Goal: Navigation & Orientation: Find specific page/section

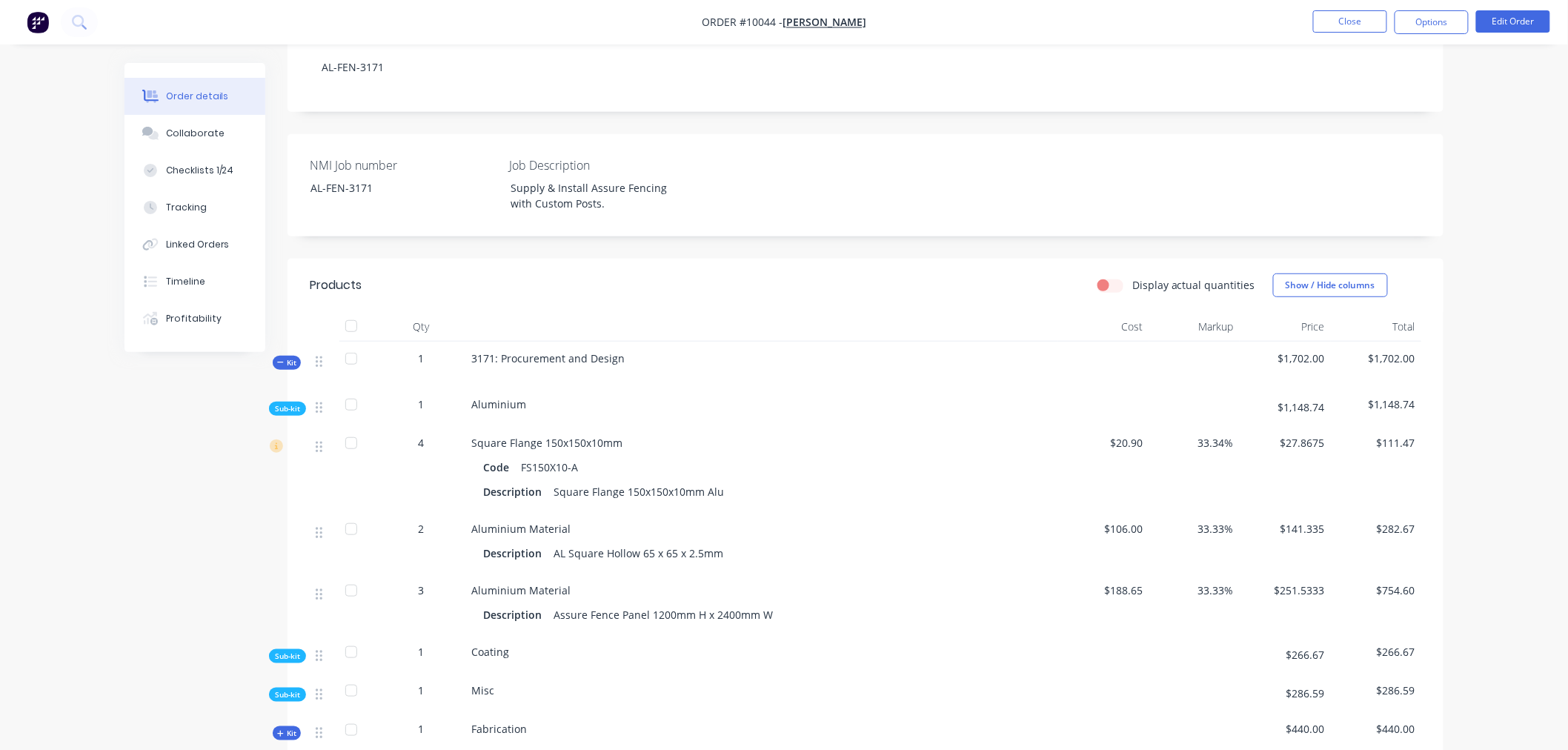
scroll to position [329, 0]
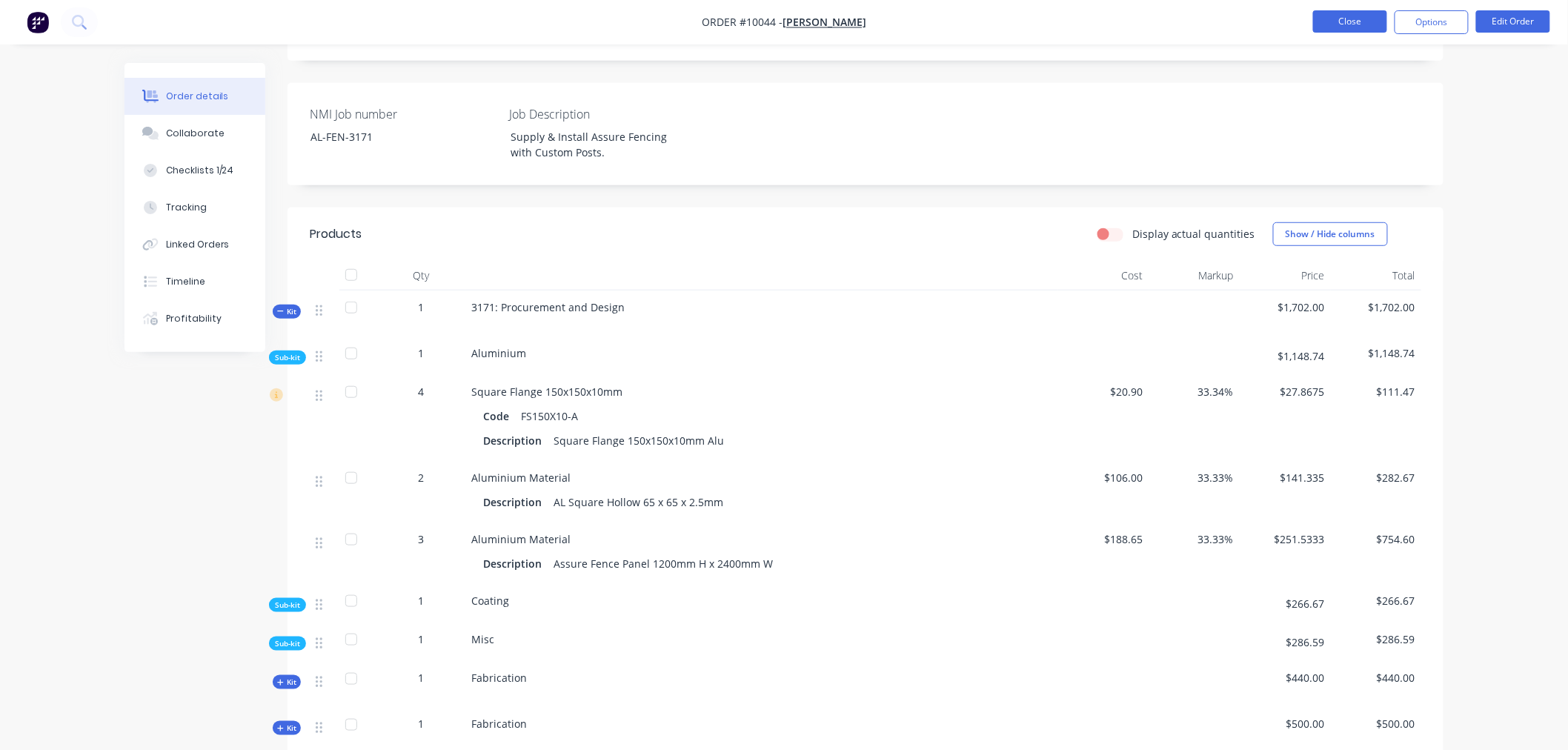
click at [1351, 19] on button "Close" at bounding box center [1351, 21] width 74 height 22
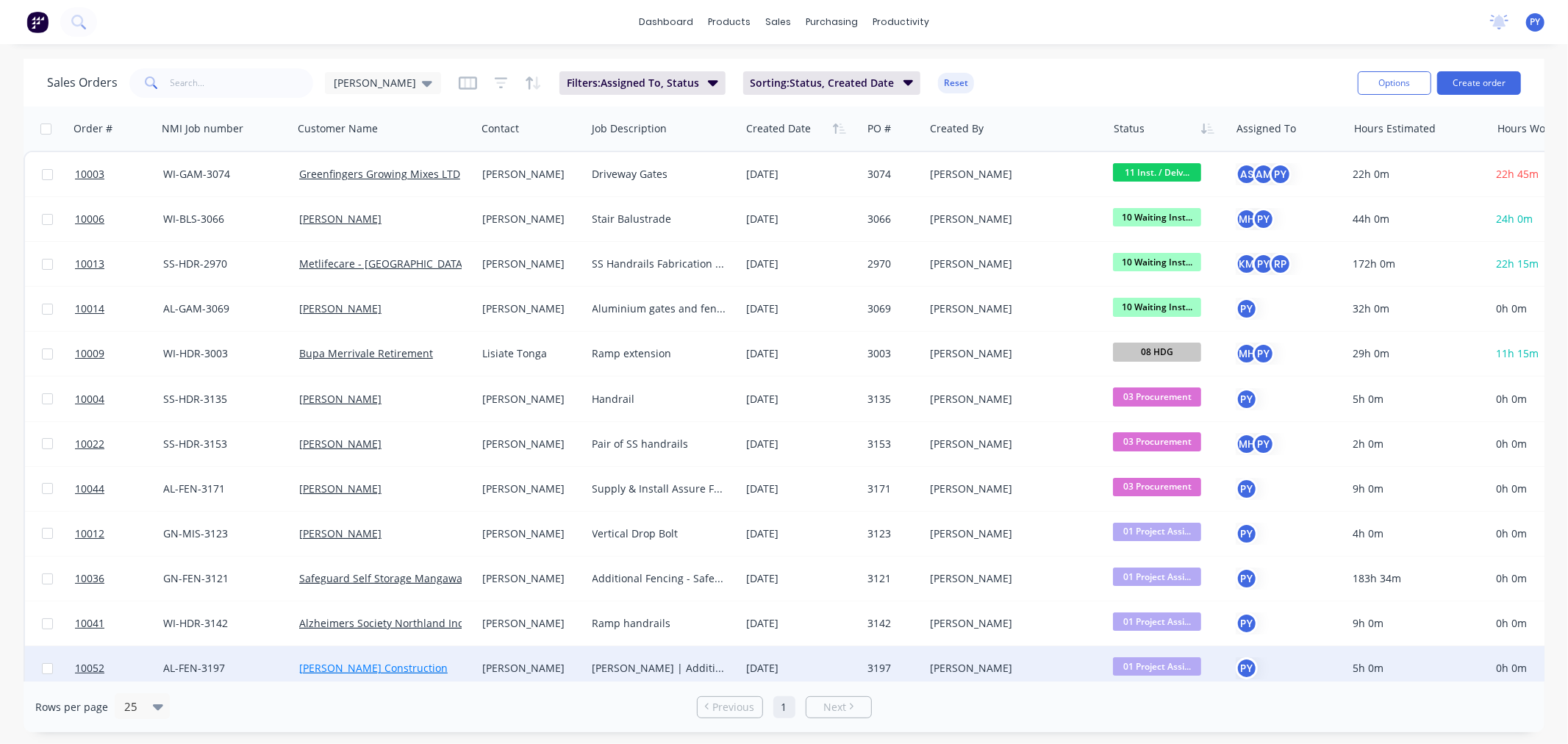
click at [348, 666] on link "[PERSON_NAME] Construction" at bounding box center [373, 668] width 148 height 14
click at [86, 664] on span "10052" at bounding box center [90, 668] width 29 height 15
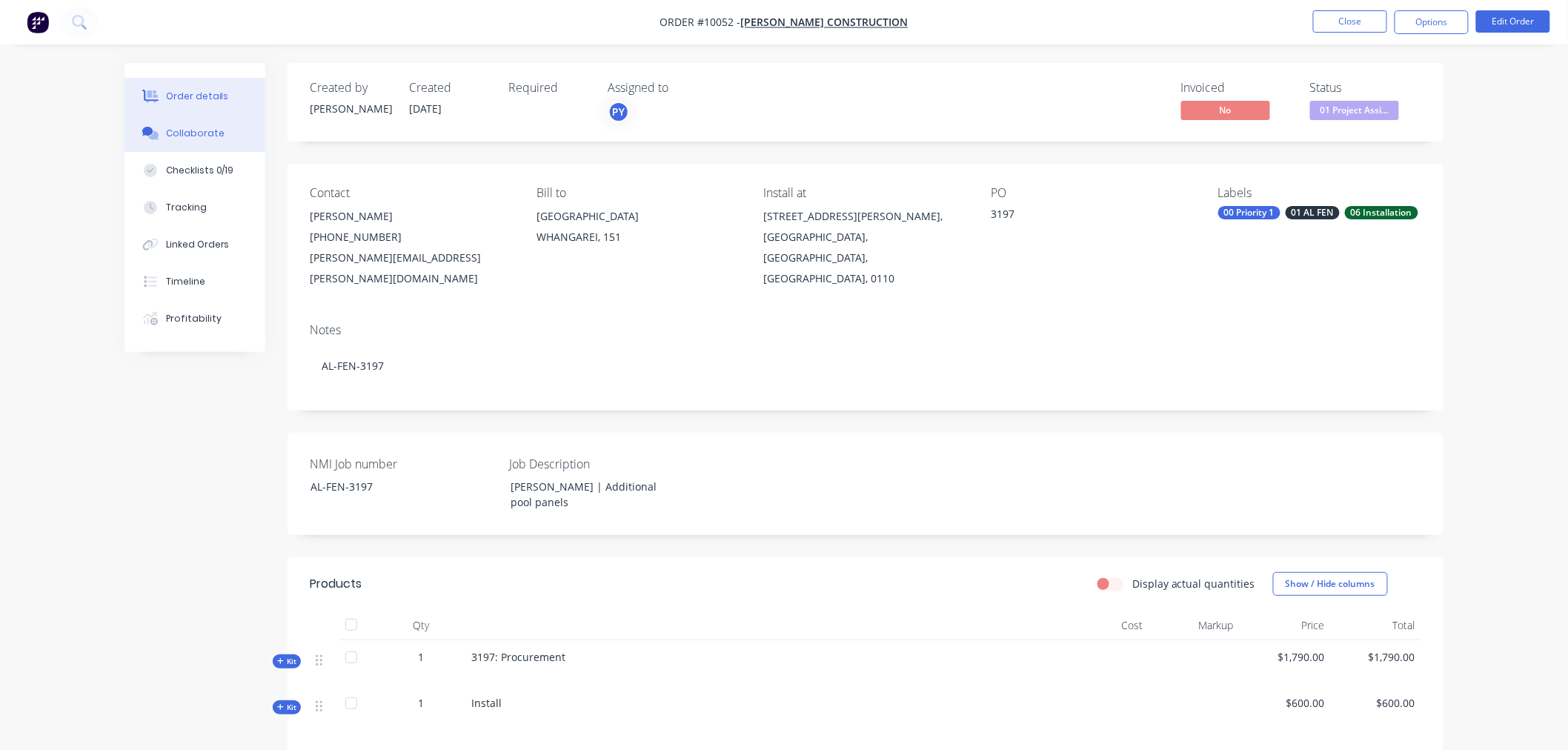
click at [190, 133] on div "Collaborate" at bounding box center [195, 133] width 59 height 13
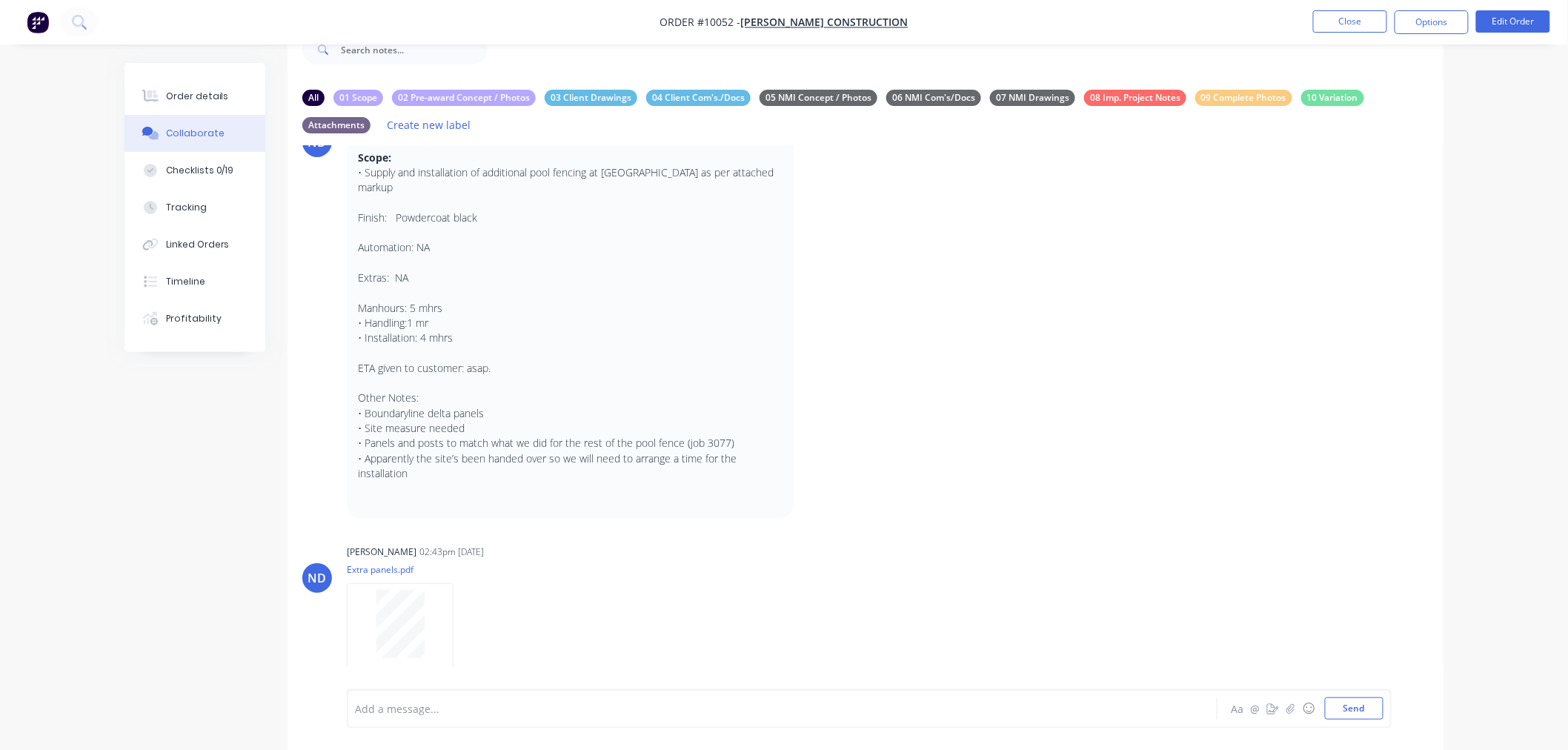
scroll to position [47, 0]
